Goal: Task Accomplishment & Management: Manage account settings

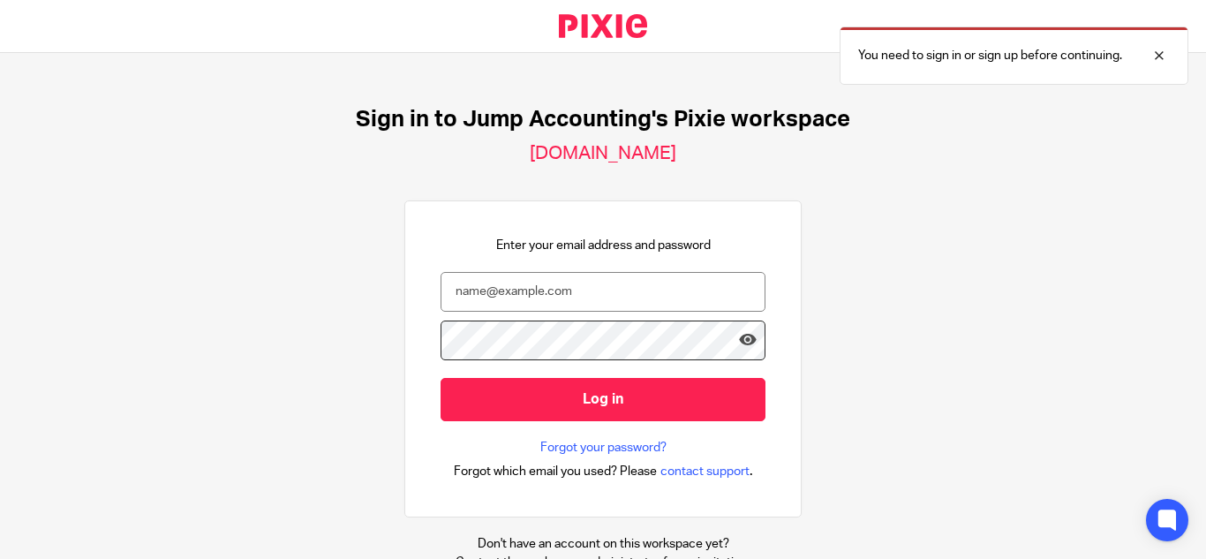
click at [847, 240] on div "Sign in to Jump Accounting's Pixie workspace jumpaccounting.usepixie.net Enter …" at bounding box center [603, 306] width 1206 height 506
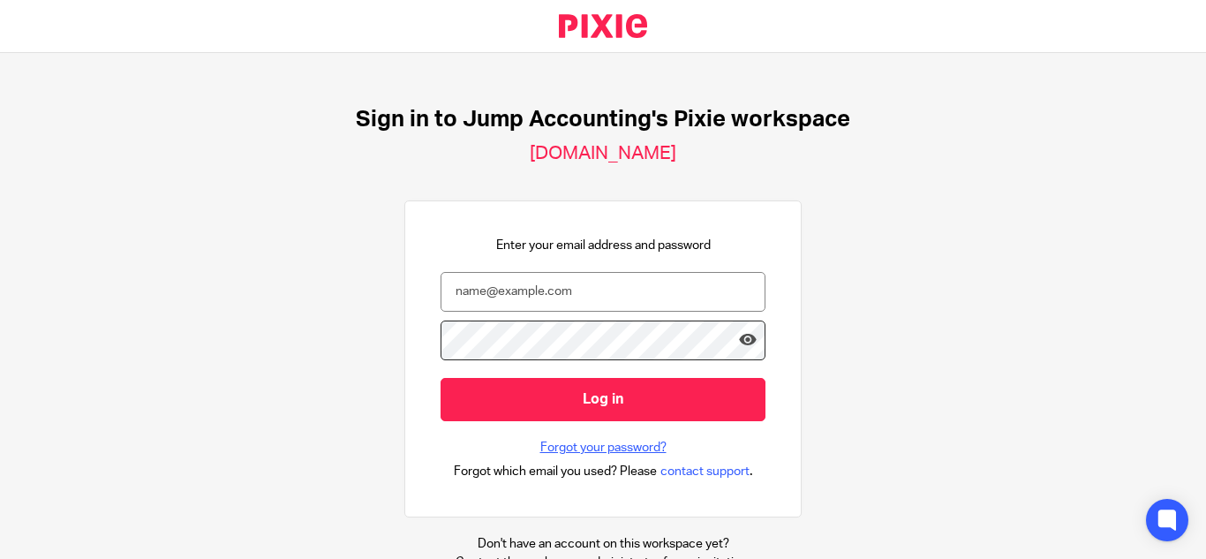
click at [586, 442] on link "Forgot your password?" at bounding box center [603, 448] width 126 height 18
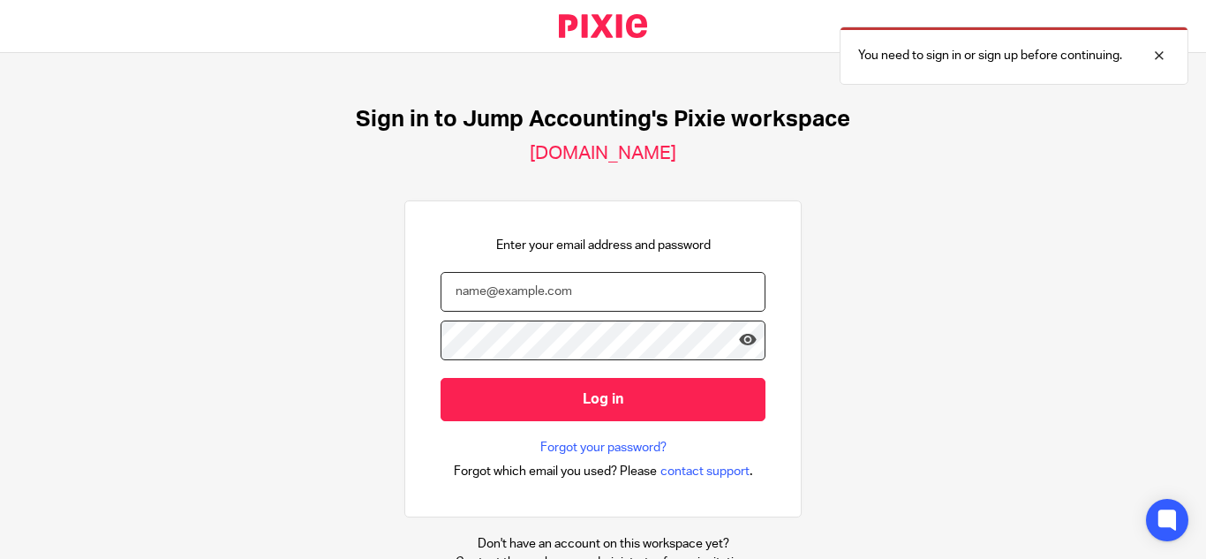
click at [537, 296] on input "email" at bounding box center [603, 292] width 325 height 40
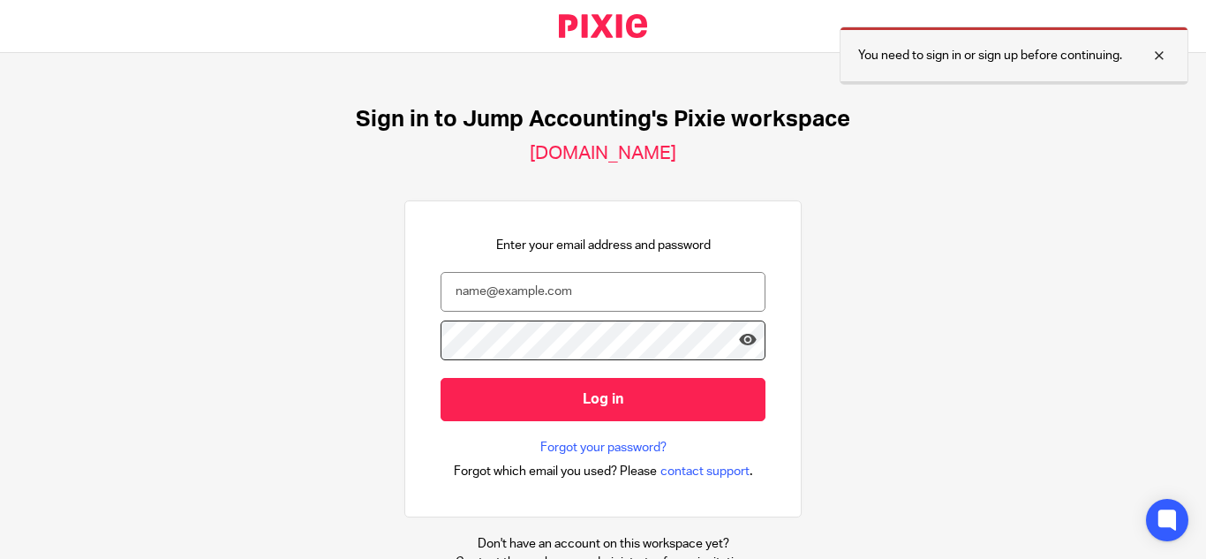
click at [1153, 56] on div at bounding box center [1146, 55] width 48 height 21
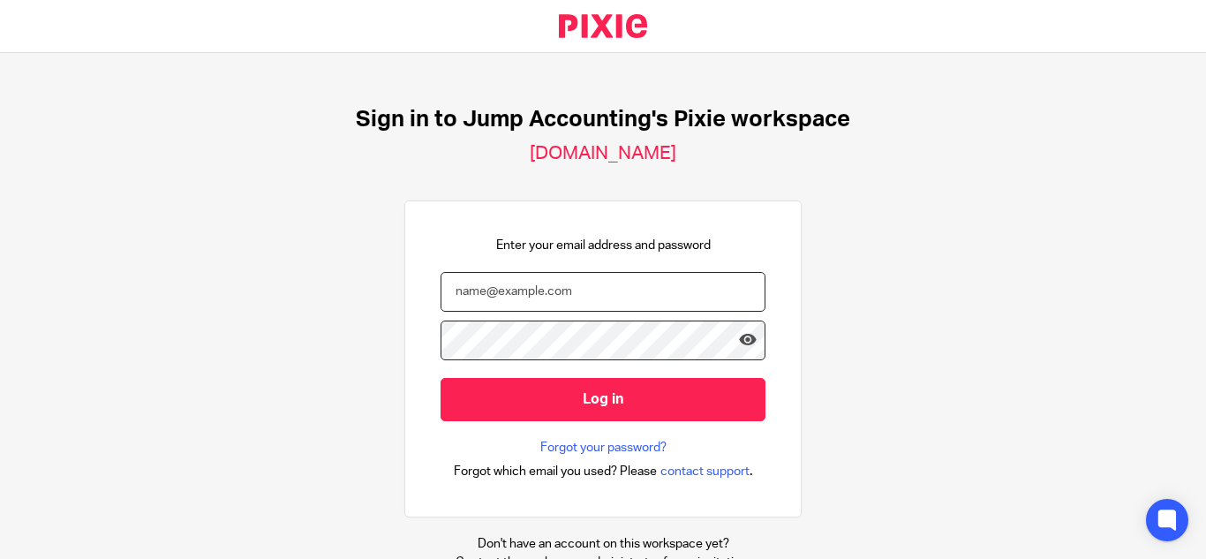
click at [599, 298] on input "email" at bounding box center [603, 292] width 325 height 40
paste input "sowmya.k@therisegroup.co.uk"
type input "sowmya.k@therisegroup.co.uk"
click at [441, 378] on input "Log in" at bounding box center [603, 399] width 325 height 43
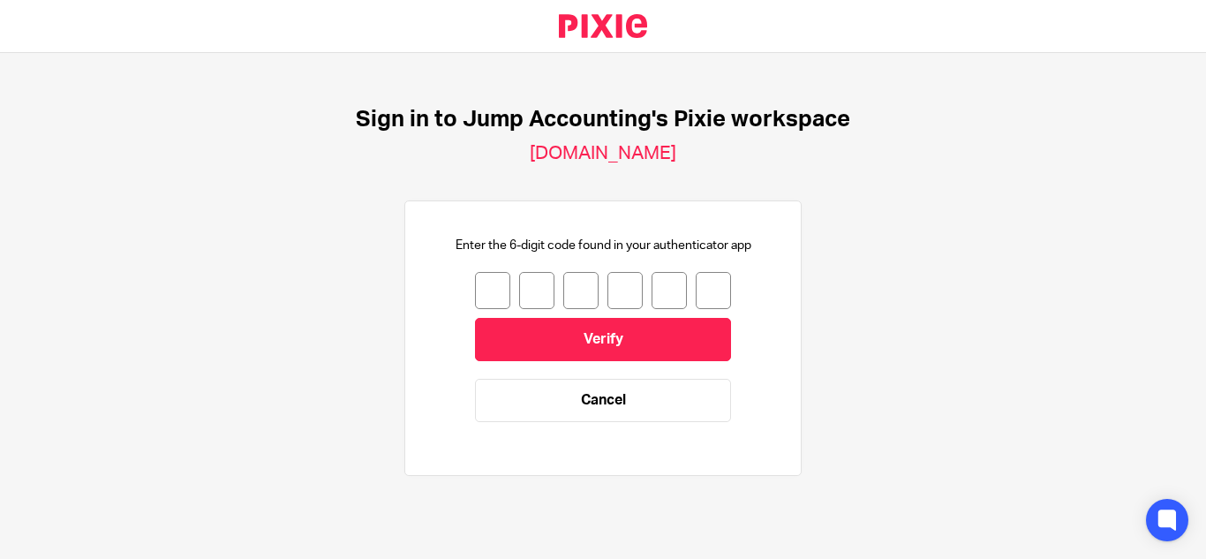
click at [476, 288] on input "number" at bounding box center [492, 290] width 35 height 37
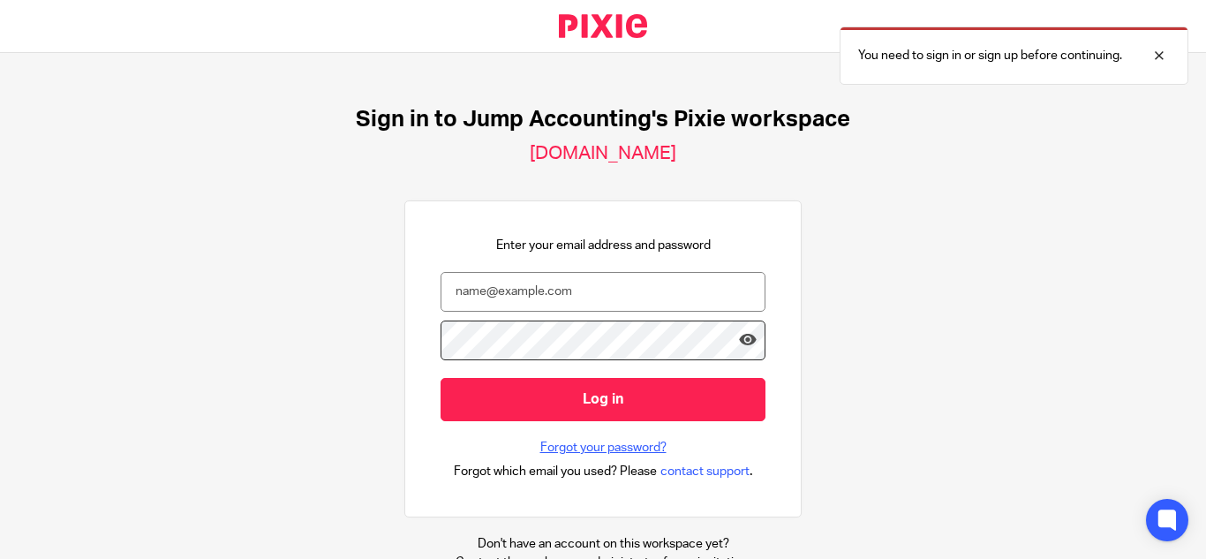
click at [574, 451] on link "Forgot your password?" at bounding box center [603, 448] width 126 height 18
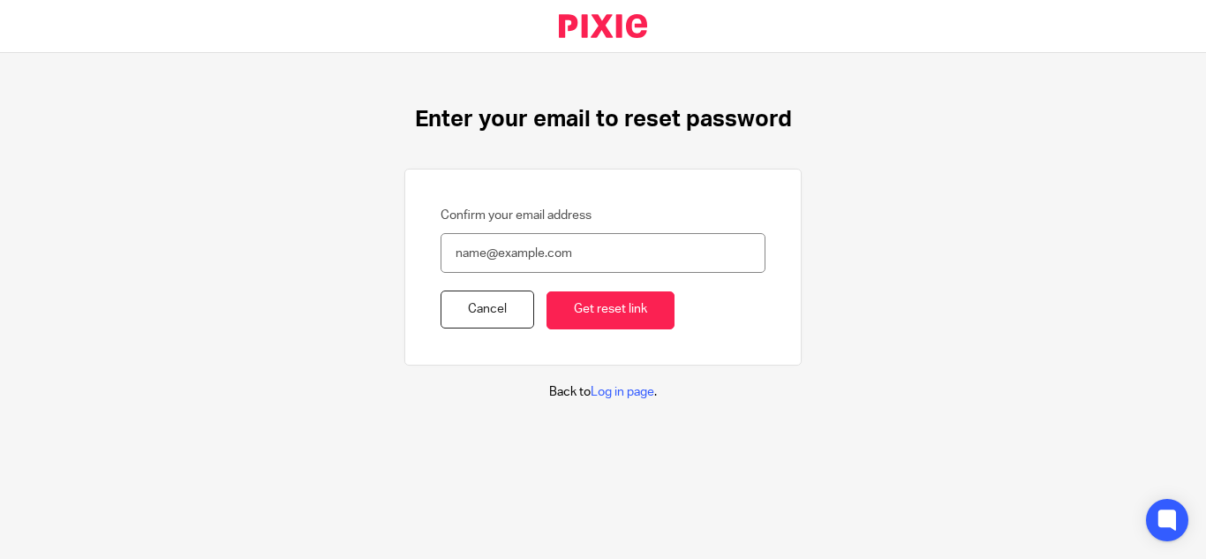
click at [495, 243] on input "Confirm your email address" at bounding box center [603, 253] width 325 height 40
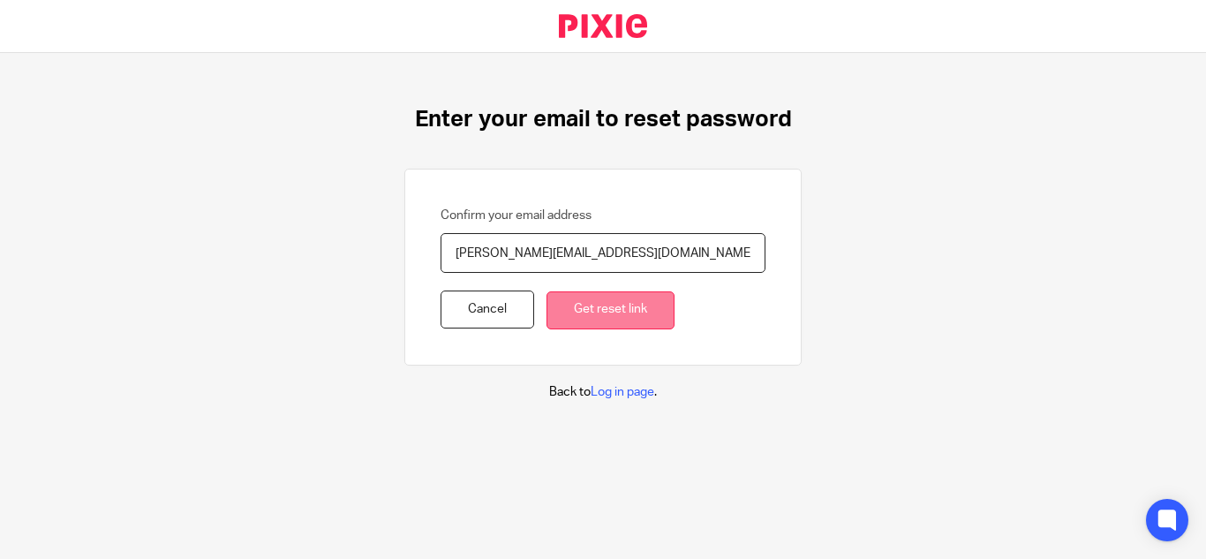
type input "sowmya.k@therisegroup.co.uk"
click at [599, 312] on input "Get reset link" at bounding box center [611, 310] width 128 height 38
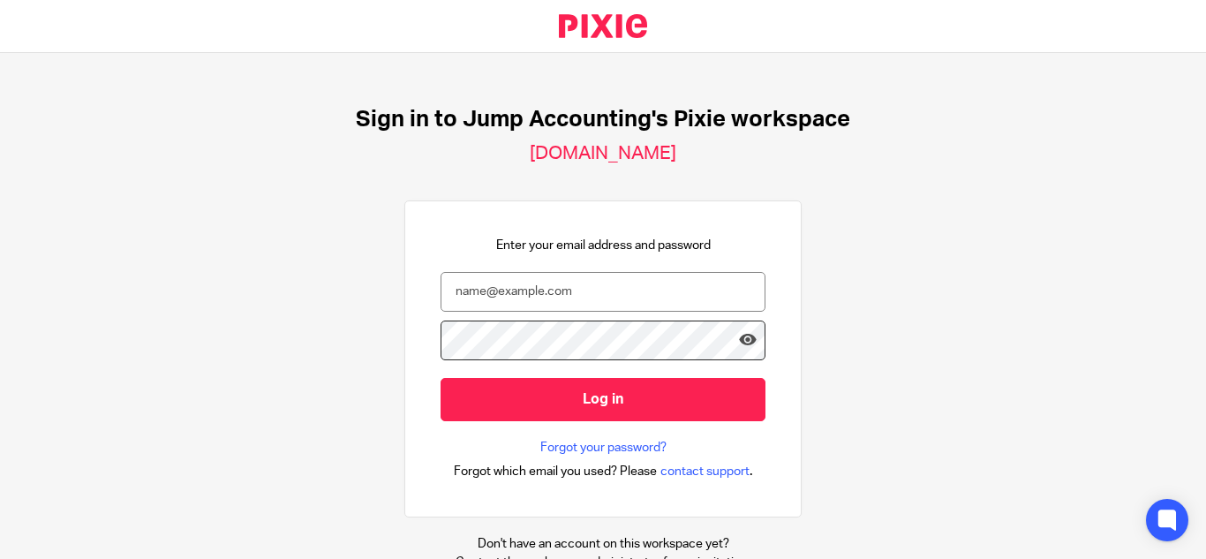
scroll to position [65, 0]
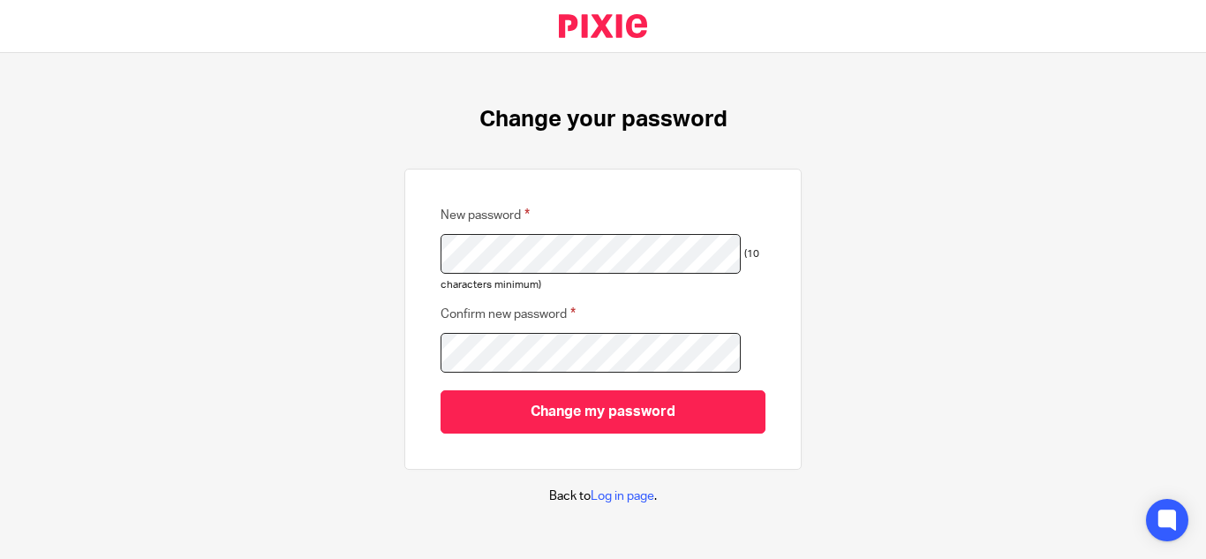
click at [441, 390] on input "Change my password" at bounding box center [603, 411] width 325 height 43
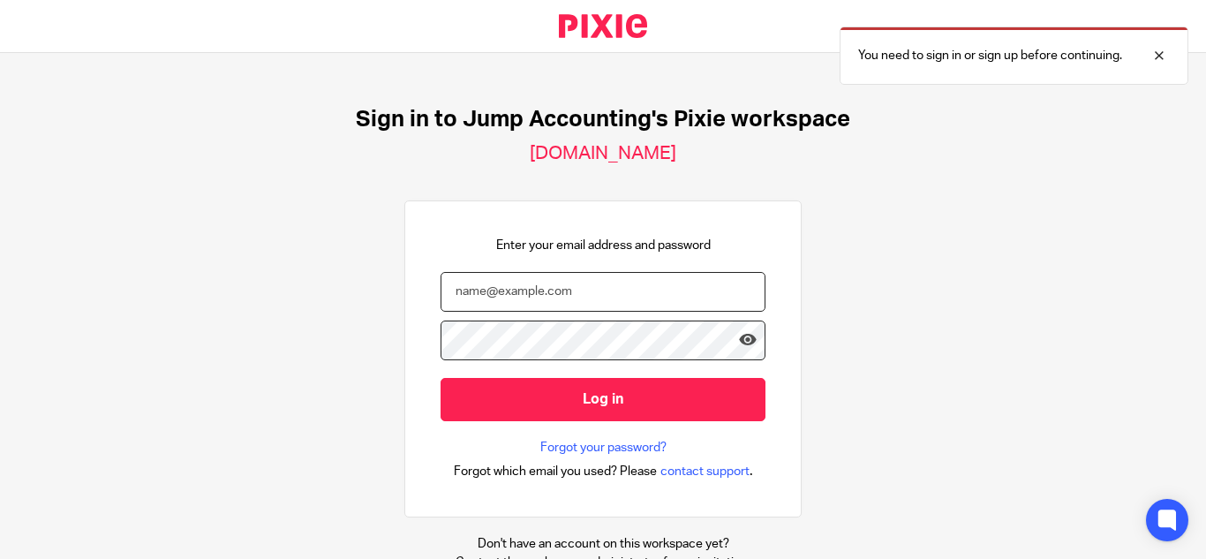
click at [537, 296] on input "email" at bounding box center [603, 292] width 325 height 40
paste input "sowmya.k@therisegroup.co.uk"
type input "sowmya.k@therisegroup.co.uk"
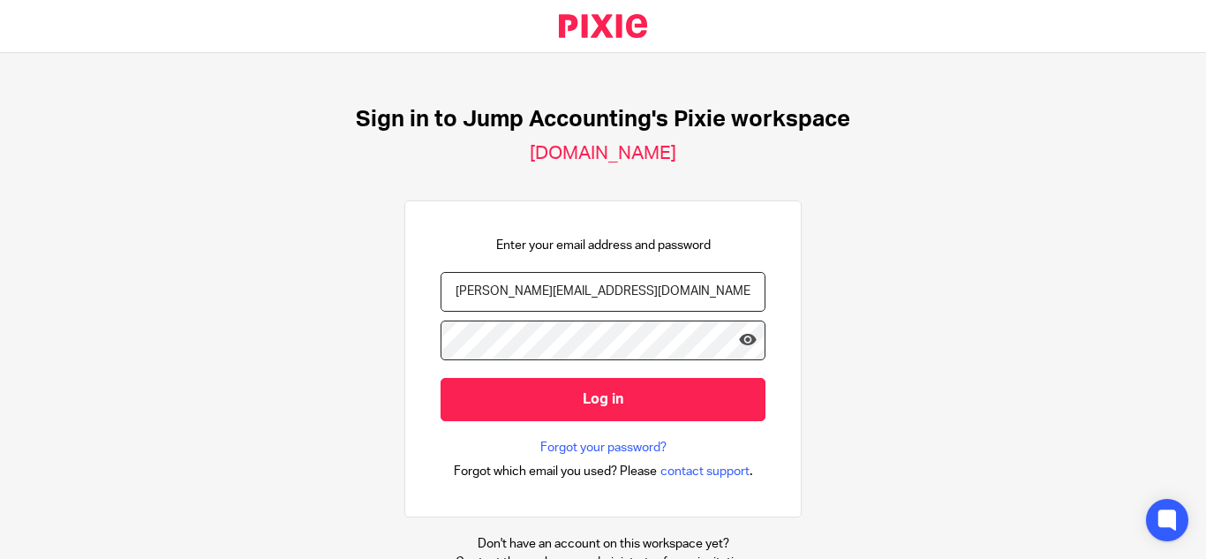
click at [441, 378] on input "Log in" at bounding box center [603, 399] width 325 height 43
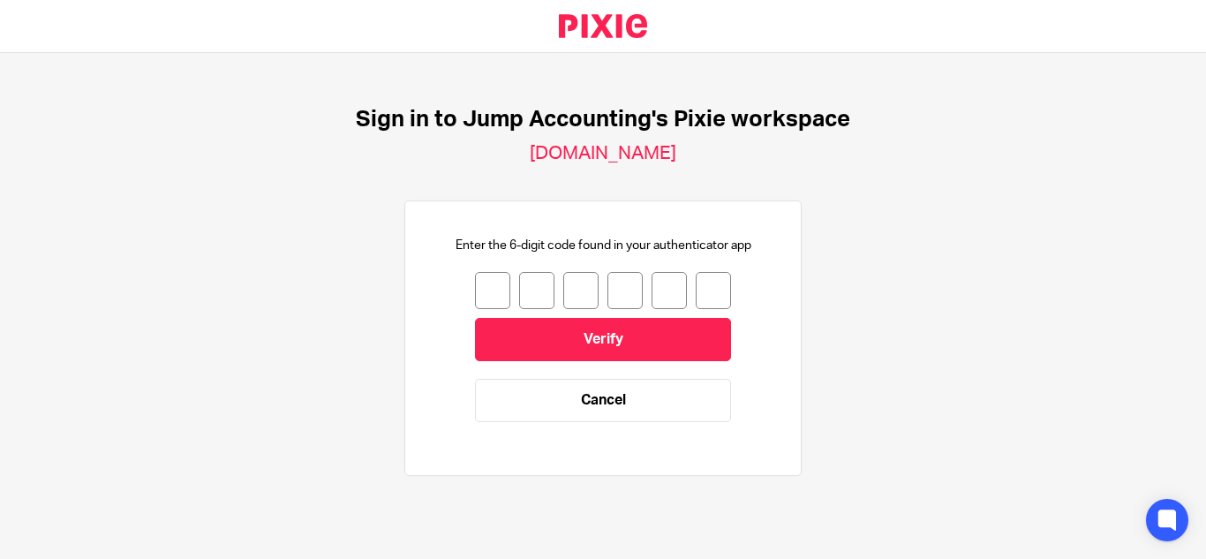
click at [190, 179] on div "Sign in to Jump Accounting's Pixie workspace [DOMAIN_NAME] Enter the 6-digit co…" at bounding box center [603, 300] width 1206 height 494
click at [530, 155] on h2 "[DOMAIN_NAME]" at bounding box center [603, 153] width 147 height 23
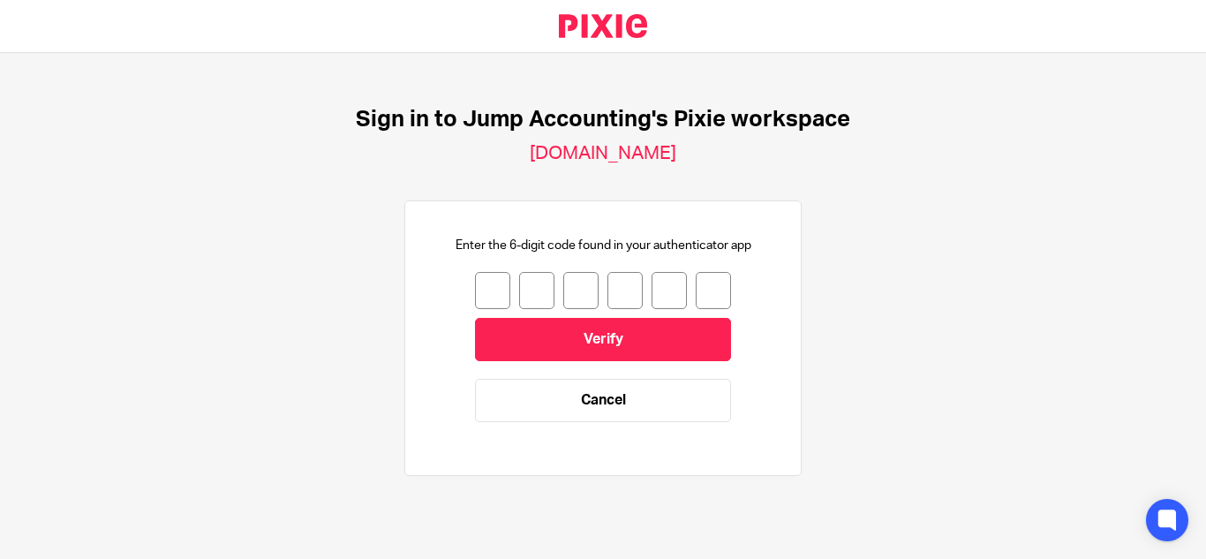
click at [576, 240] on p "Enter the 6-digit code found in your authenticator app" at bounding box center [604, 246] width 296 height 18
click at [485, 282] on input "number" at bounding box center [492, 290] width 35 height 37
click at [622, 412] on link "Cancel" at bounding box center [603, 400] width 256 height 43
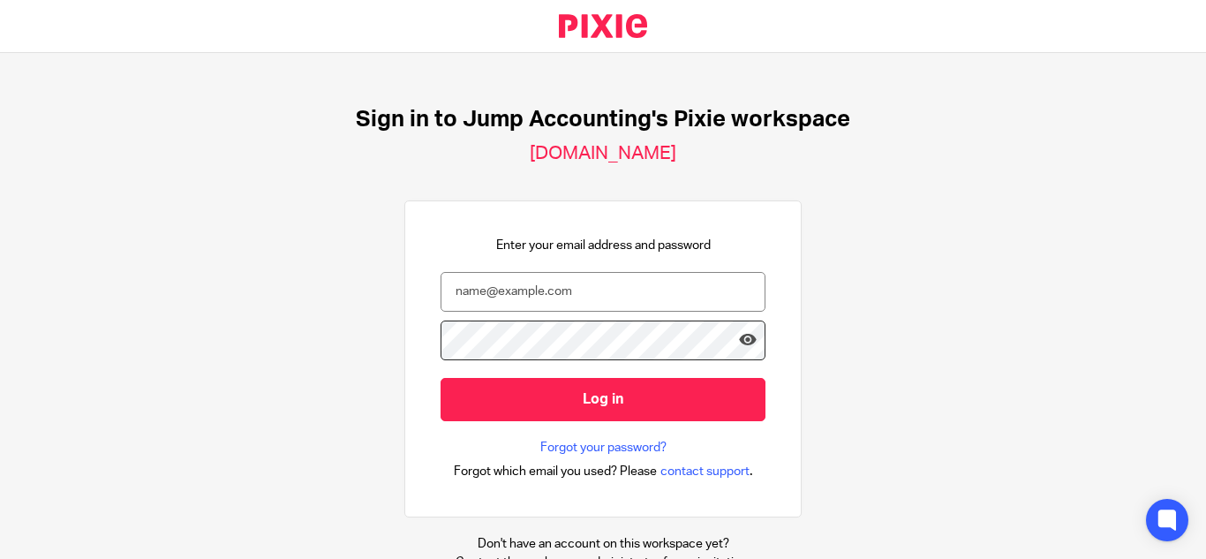
scroll to position [65, 0]
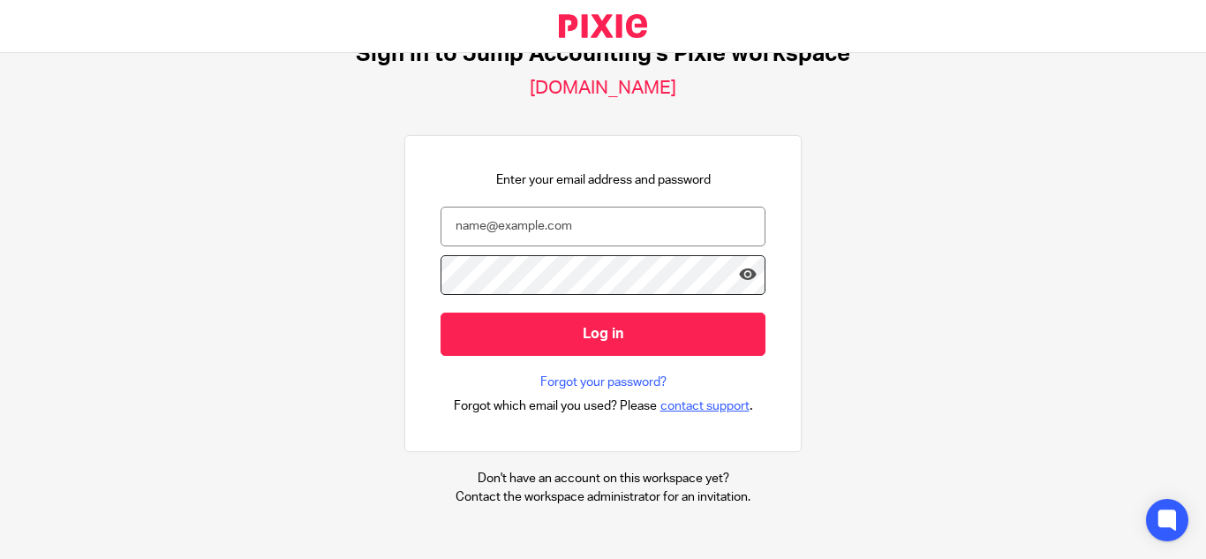
click at [697, 410] on span "contact support" at bounding box center [705, 406] width 89 height 18
click at [703, 403] on span "contact support" at bounding box center [705, 406] width 89 height 18
click at [691, 407] on span "contact support" at bounding box center [705, 406] width 89 height 18
click at [850, 248] on div "Sign in to Jump Accounting's Pixie workspace [DOMAIN_NAME] Enter your email add…" at bounding box center [603, 306] width 1206 height 506
click at [683, 400] on span "contact support" at bounding box center [705, 406] width 89 height 18
